Goal: Task Accomplishment & Management: Use online tool/utility

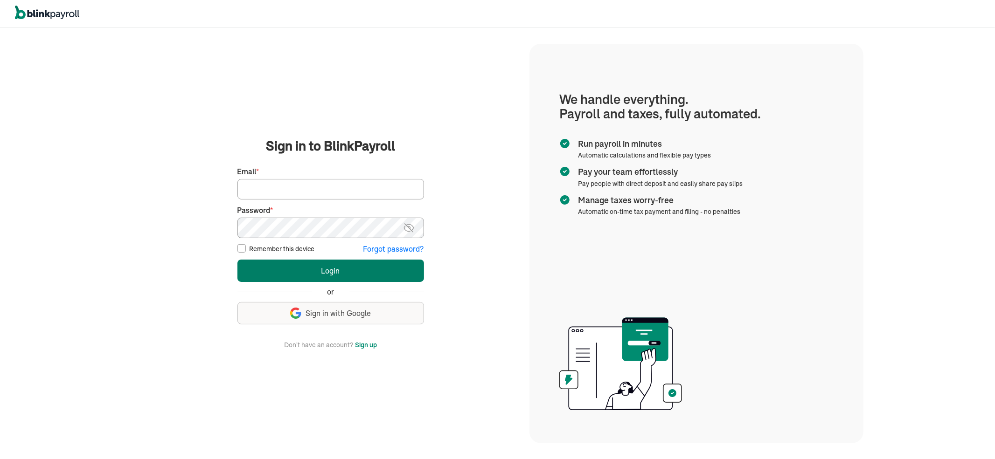
type input "[PERSON_NAME][EMAIL_ADDRESS][DOMAIN_NAME]"
click at [308, 271] on button "Login" at bounding box center [330, 271] width 187 height 22
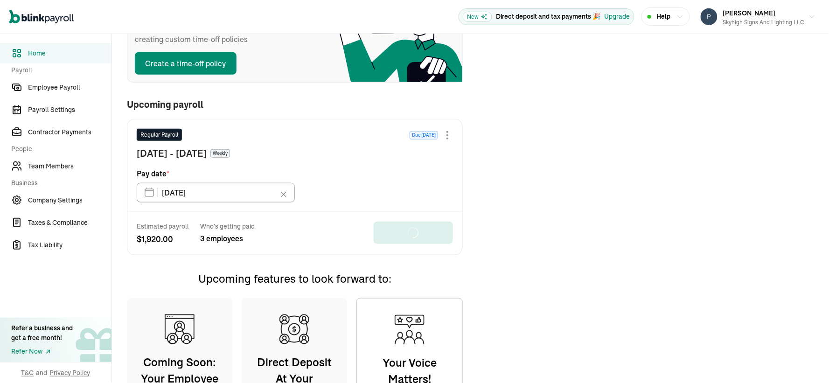
scroll to position [154, 0]
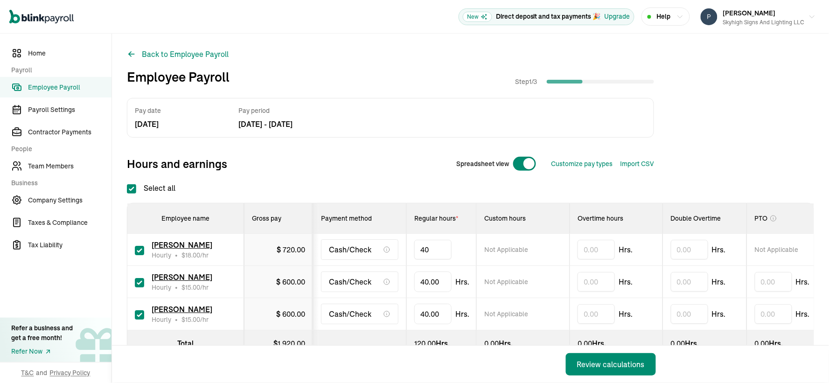
type input "4"
type input "15.00"
drag, startPoint x: 442, startPoint y: 281, endPoint x: 403, endPoint y: 280, distance: 38.7
type input "4"
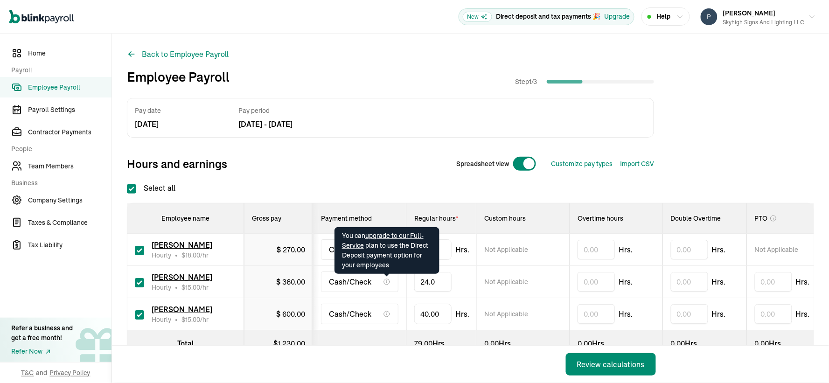
type input "24.00"
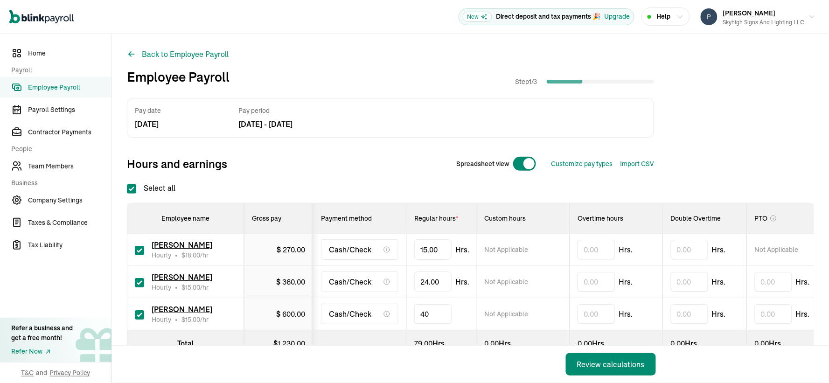
drag, startPoint x: 441, startPoint y: 311, endPoint x: 387, endPoint y: 309, distance: 53.7
type input "4"
type input "12.00"
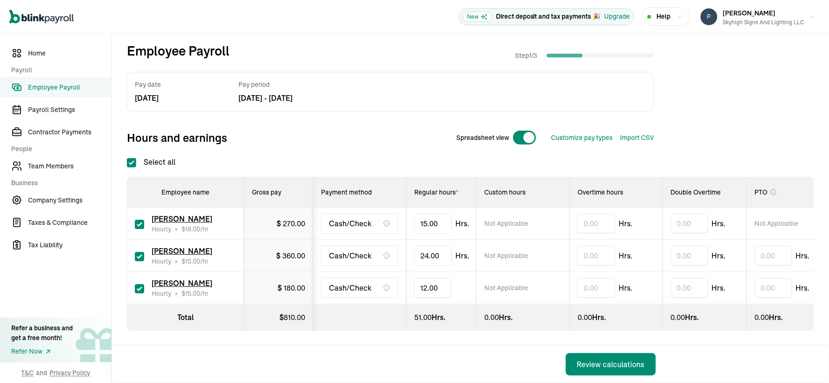
scroll to position [35, 0]
click at [609, 364] on div "Review calculations" at bounding box center [611, 364] width 68 height 11
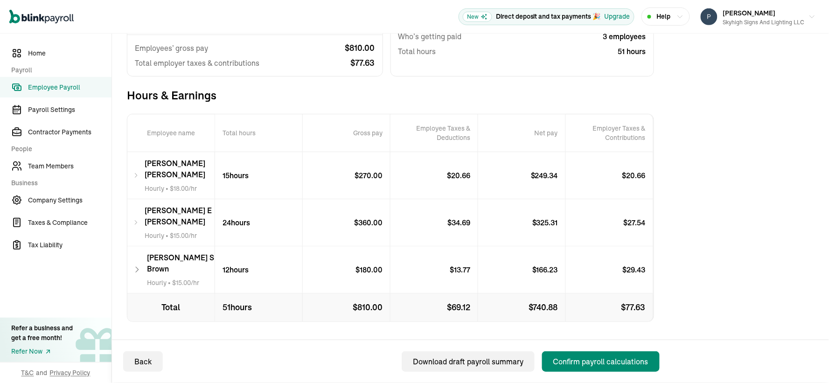
scroll to position [129, 0]
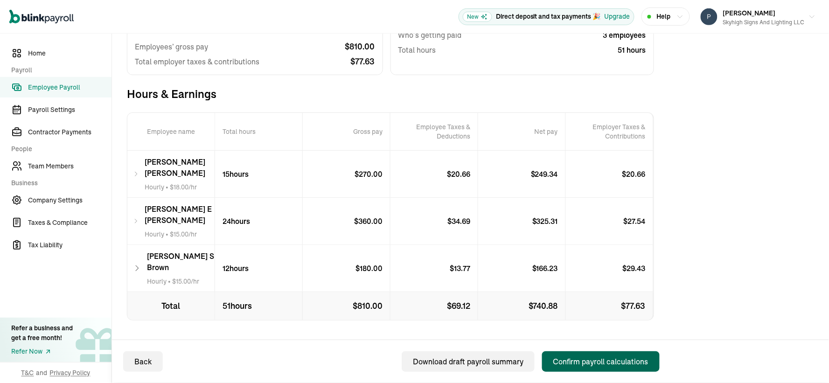
click at [579, 358] on div "Confirm payroll calculations" at bounding box center [600, 361] width 95 height 11
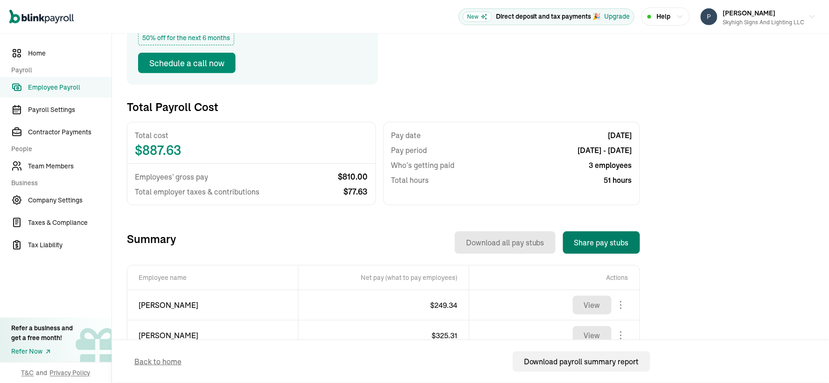
click at [580, 237] on button "Share pay stubs" at bounding box center [601, 242] width 77 height 22
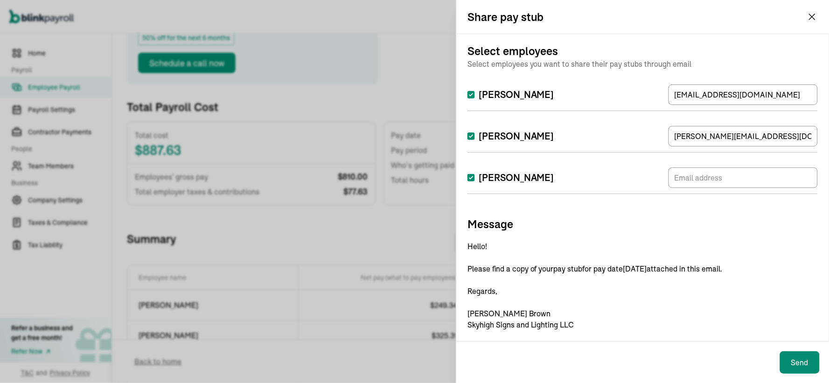
click at [471, 176] on input "Albert Brown" at bounding box center [470, 177] width 7 height 7
checkbox input "false"
